Goal: Subscribe to service/newsletter

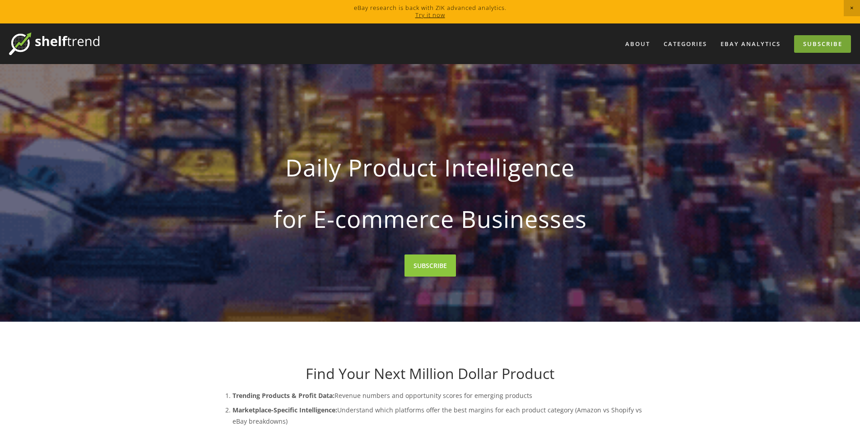
click at [811, 44] on link "Subscribe" at bounding box center [822, 44] width 57 height 18
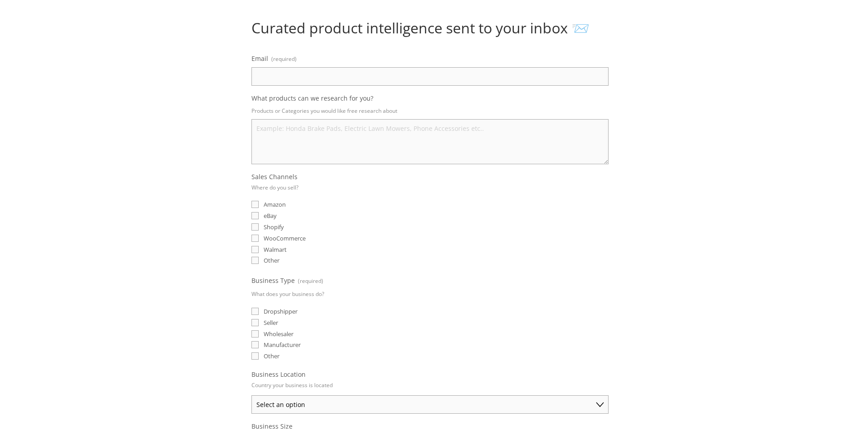
scroll to position [90, 0]
click at [254, 202] on input "Amazon" at bounding box center [254, 202] width 7 height 7
click at [255, 202] on input "Amazon" at bounding box center [254, 202] width 7 height 7
checkbox input "false"
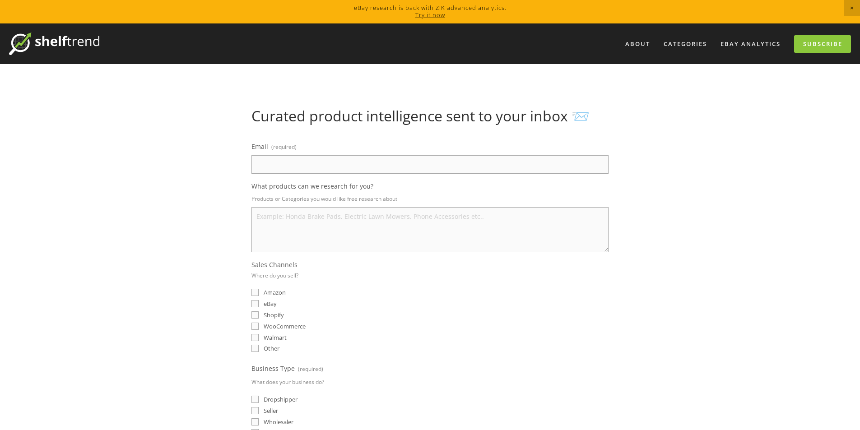
click at [64, 51] on img at bounding box center [54, 44] width 90 height 23
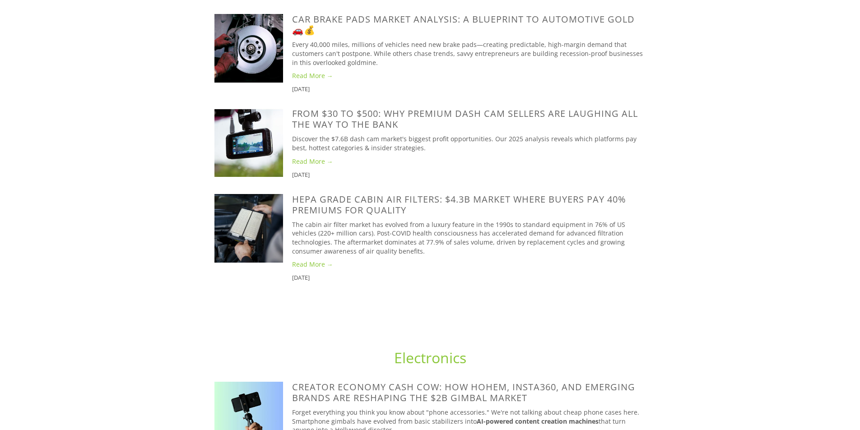
scroll to position [497, 0]
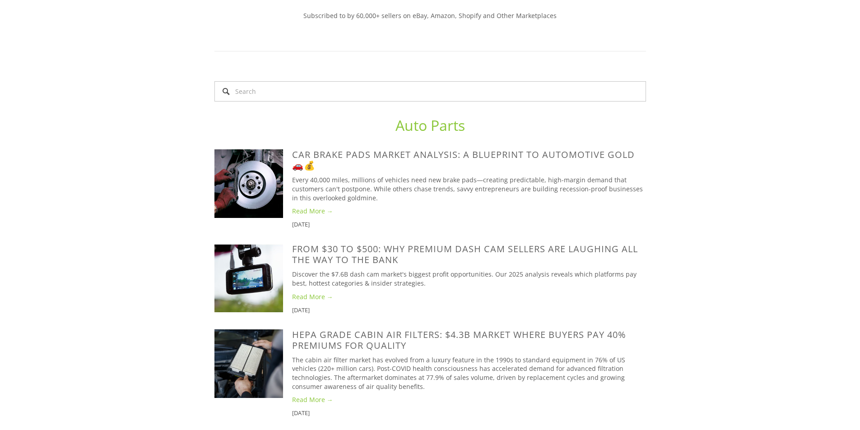
click at [294, 207] on link "Read More →" at bounding box center [469, 211] width 354 height 9
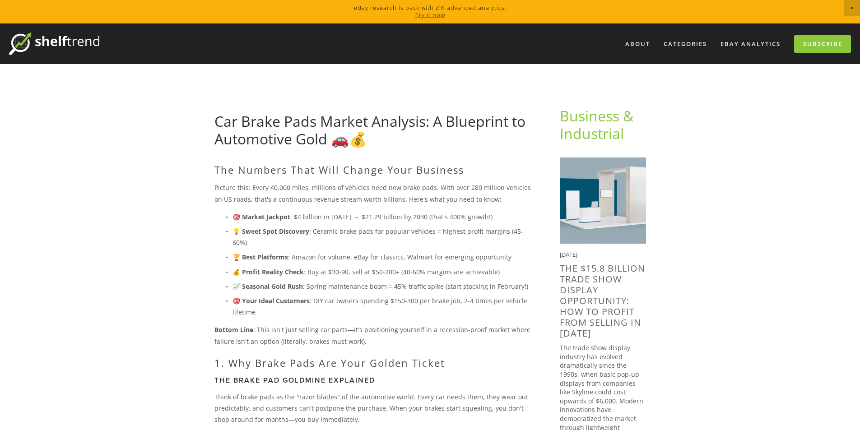
click at [74, 38] on img at bounding box center [54, 44] width 90 height 23
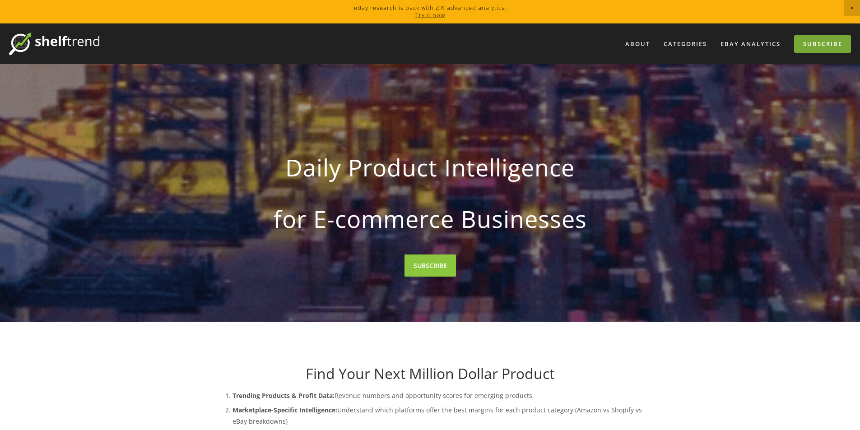
click at [812, 44] on link "Subscribe" at bounding box center [822, 44] width 57 height 18
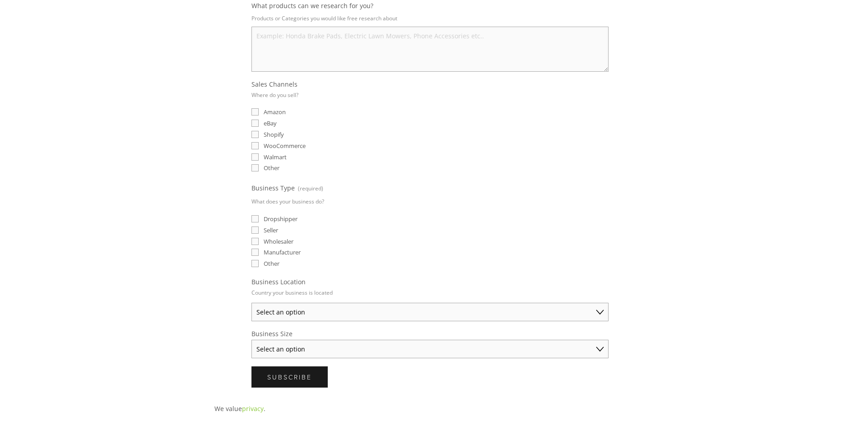
scroll to position [271, 0]
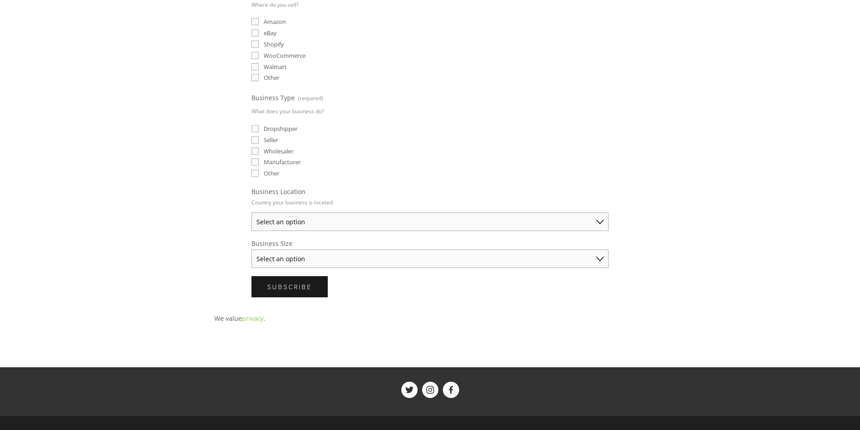
click at [331, 217] on select "Select an option [GEOGRAPHIC_DATA] [GEOGRAPHIC_DATA] [GEOGRAPHIC_DATA] [GEOGRAP…" at bounding box center [429, 222] width 357 height 19
click at [285, 255] on select "Select an option Solo Merchant (under $50K annual sales) Small Business ($50K -…" at bounding box center [429, 259] width 357 height 19
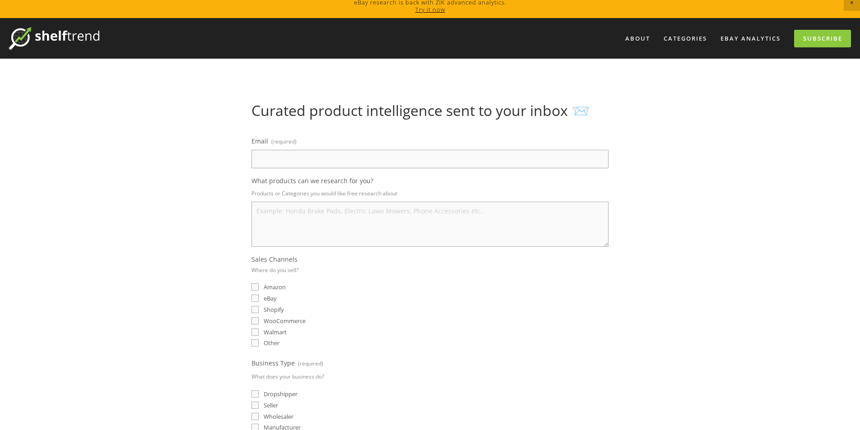
scroll to position [0, 0]
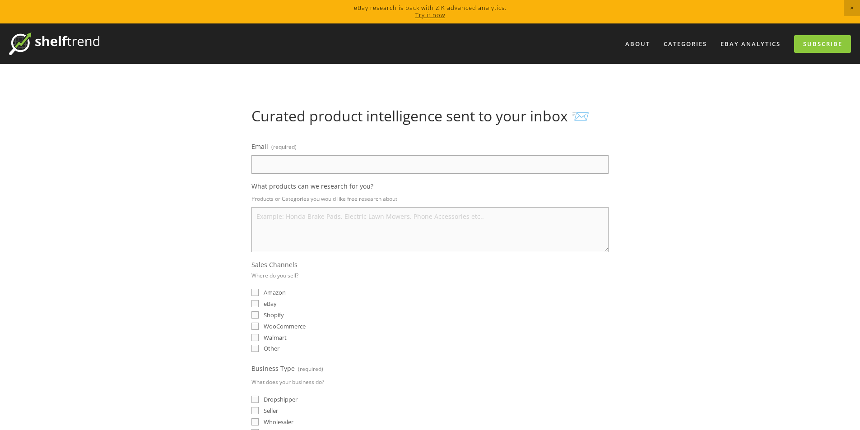
click at [91, 44] on img at bounding box center [54, 44] width 90 height 23
